Goal: Task Accomplishment & Management: Complete application form

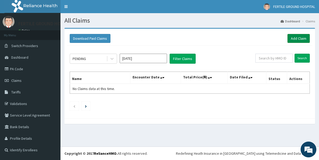
click at [292, 41] on link "Add Claim" at bounding box center [298, 38] width 22 height 9
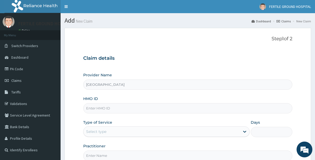
type input "Fertile Ground Hospital"
click at [108, 109] on input "HMO ID" at bounding box center [187, 108] width 209 height 10
type input "cya/10264/a"
click at [111, 133] on div "Select type" at bounding box center [161, 131] width 156 height 8
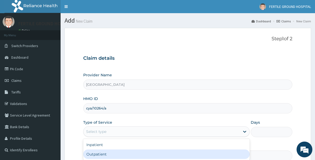
click at [96, 152] on div "Outpatient" at bounding box center [166, 153] width 166 height 9
type input "1"
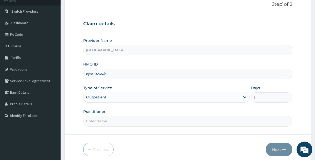
scroll to position [34, 0]
drag, startPoint x: 204, startPoint y: 123, endPoint x: 191, endPoint y: 127, distance: 13.7
click at [204, 123] on input "Practitioner" at bounding box center [187, 121] width 209 height 10
type input "DR. CHRISTOPHER"
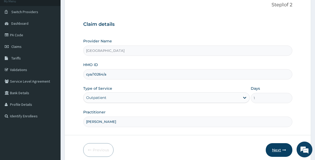
click at [273, 149] on button "Next" at bounding box center [278, 150] width 27 height 14
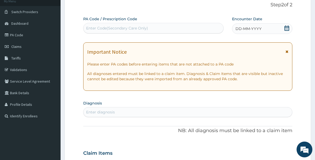
click at [286, 27] on icon at bounding box center [286, 28] width 5 height 5
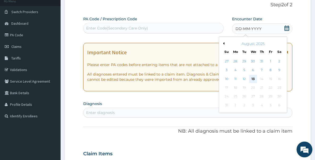
click at [252, 79] on div "13" at bounding box center [253, 79] width 8 height 8
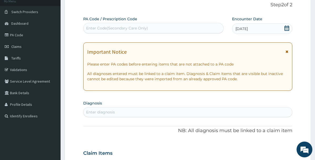
click at [287, 51] on icon at bounding box center [286, 52] width 3 height 4
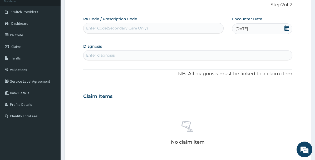
click at [135, 56] on div "Enter diagnosis" at bounding box center [187, 55] width 208 height 8
type input "MALA"
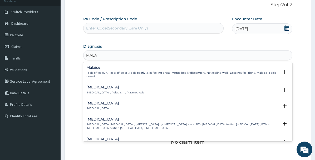
click at [98, 87] on h4 "Malaria" at bounding box center [115, 87] width 58 height 4
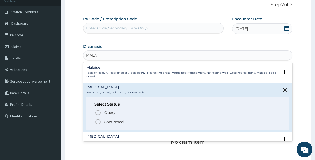
click at [98, 122] on icon "status option filled" at bounding box center [98, 122] width 6 height 6
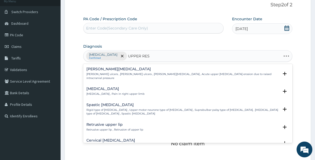
type input "UPPER RESP"
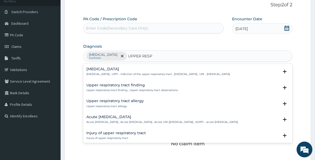
click at [103, 72] on div "Upper respiratory infection Upper respiratory infection , URTI - Infection of t…" at bounding box center [157, 71] width 143 height 9
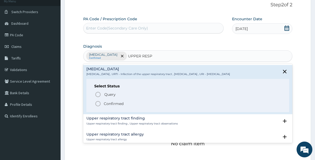
click at [97, 105] on circle "status option filled" at bounding box center [97, 103] width 5 height 5
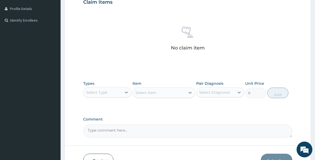
scroll to position [130, 0]
click at [121, 95] on div "Select Type" at bounding box center [102, 92] width 38 height 8
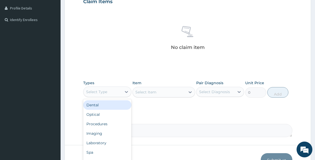
scroll to position [163, 0]
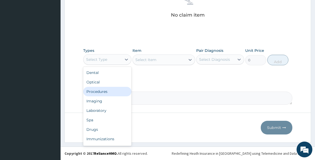
click at [111, 95] on div "Procedures" at bounding box center [107, 91] width 48 height 9
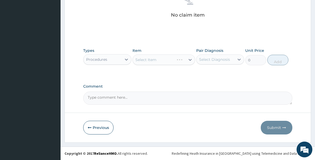
click at [126, 102] on textarea "Comment" at bounding box center [187, 98] width 209 height 13
